Goal: Navigation & Orientation: Find specific page/section

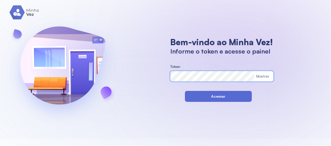
click at [226, 101] on button "Acessar" at bounding box center [218, 96] width 67 height 11
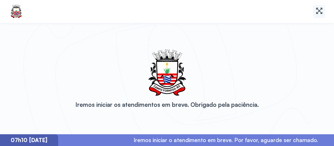
click at [323, 11] on icon at bounding box center [320, 11] width 8 height 8
